Goal: Task Accomplishment & Management: Use online tool/utility

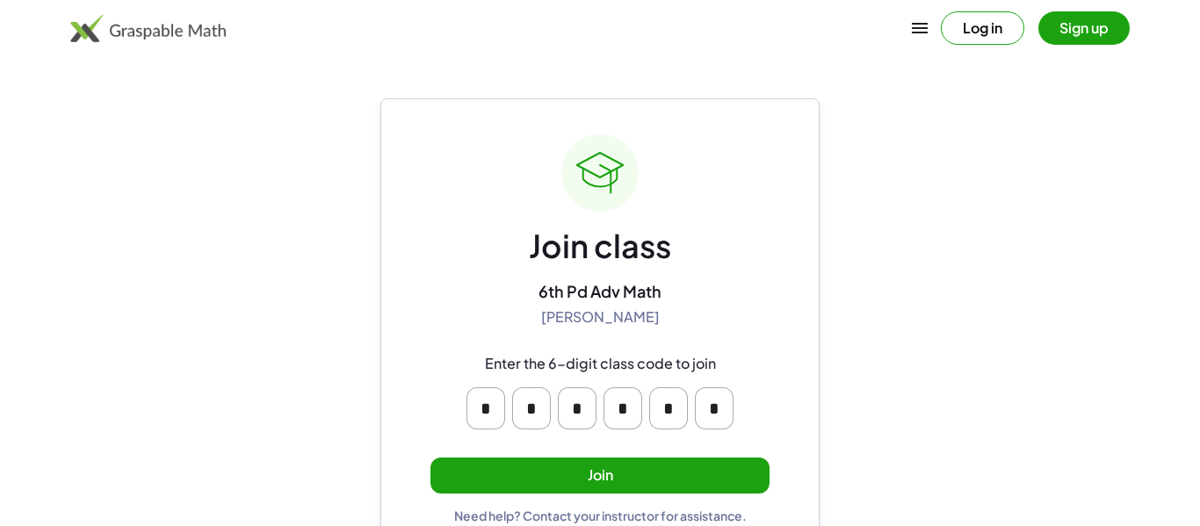
click at [586, 468] on button "Join" at bounding box center [600, 476] width 339 height 36
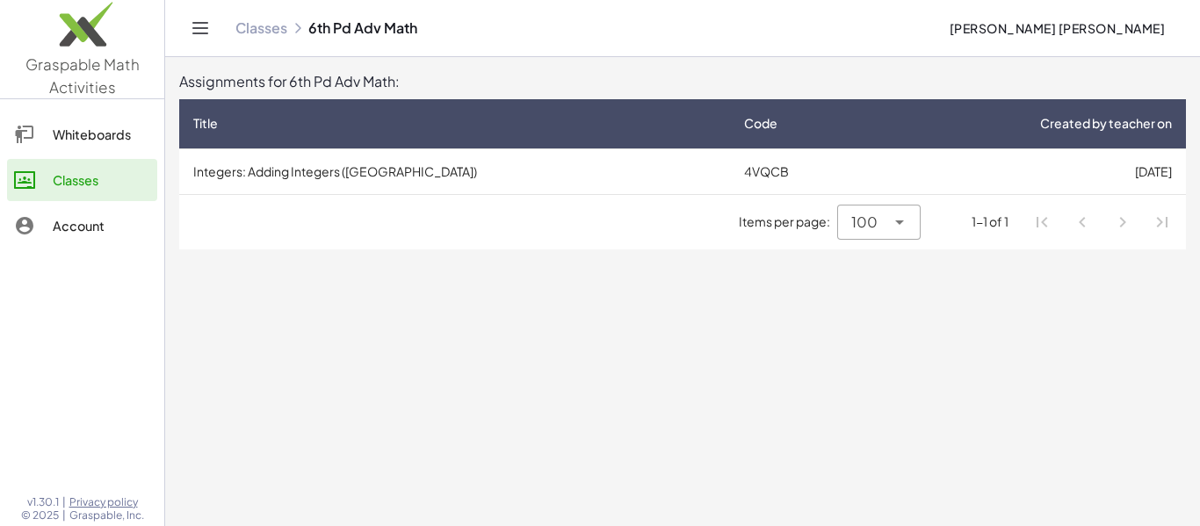
click at [772, 218] on span "Items per page:" at bounding box center [788, 222] width 98 height 18
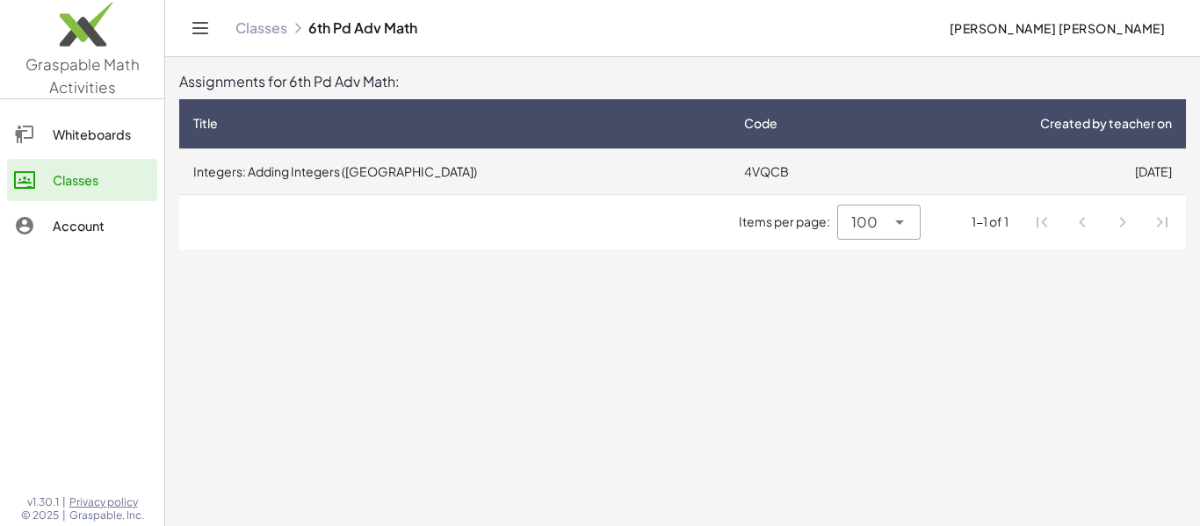
click at [303, 169] on td "Integers: Adding Integers (PA)" at bounding box center [454, 172] width 551 height 46
